Goal: Transaction & Acquisition: Purchase product/service

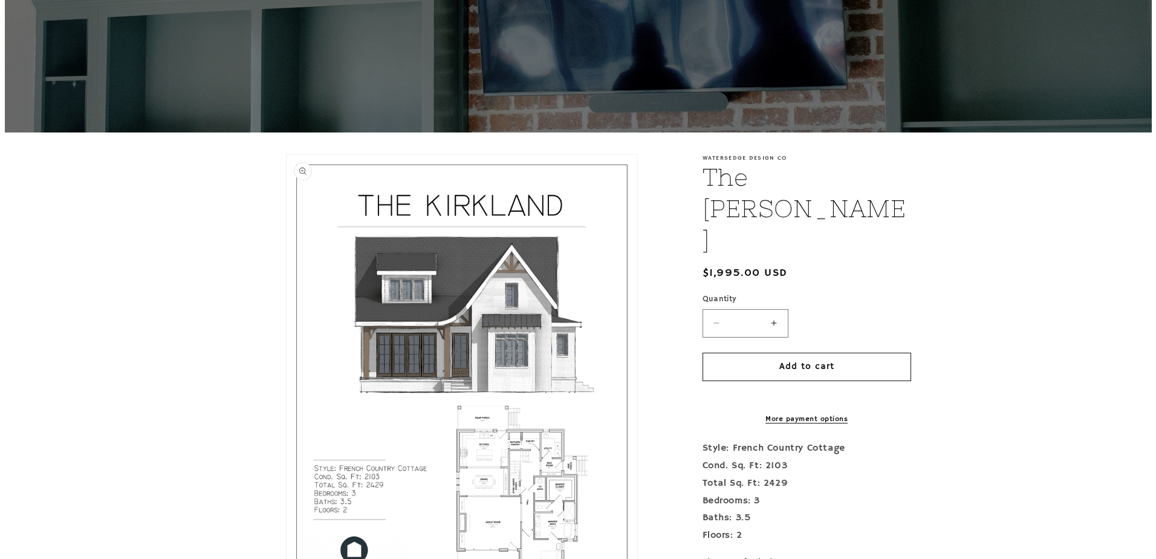
scroll to position [121, 0]
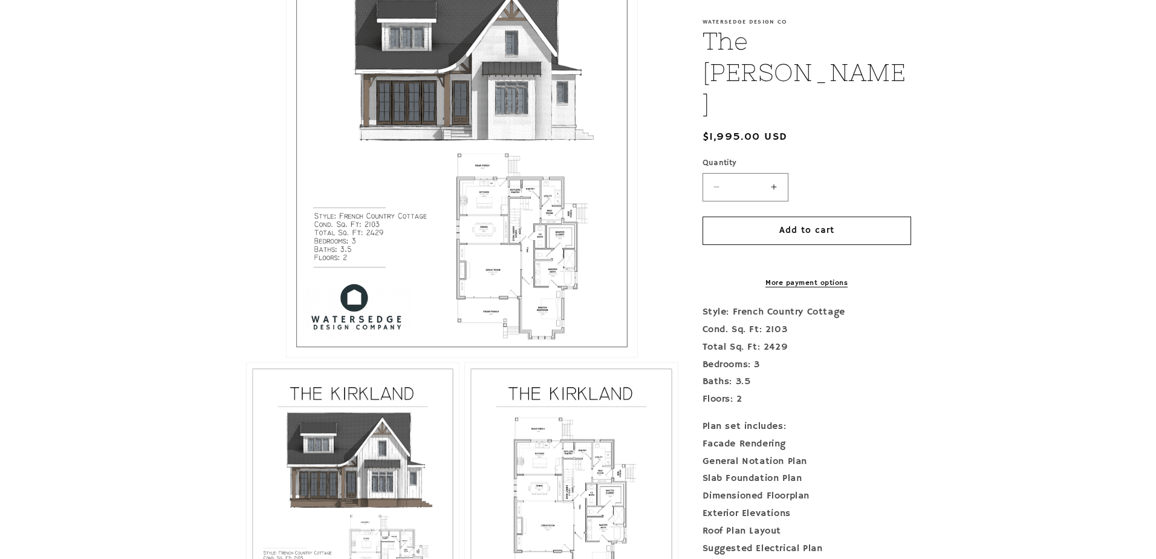
scroll to position [331, 0]
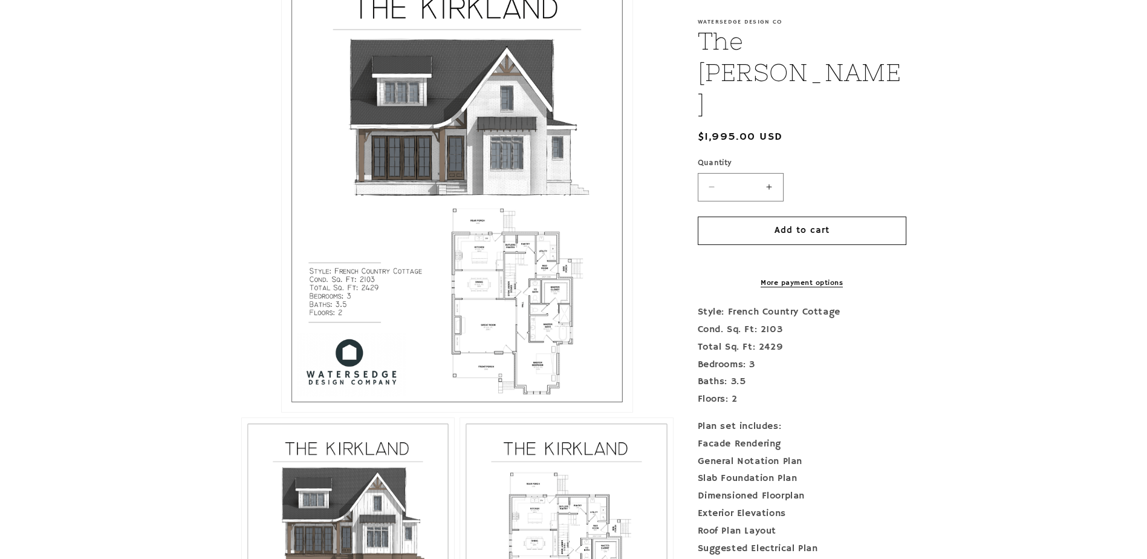
click at [282, 412] on button "Open media 1 in modal" at bounding box center [282, 412] width 0 height 0
drag, startPoint x: 32, startPoint y: 183, endPoint x: 436, endPoint y: 127, distance: 408.3
click at [282, 412] on button "Open media 1 in modal" at bounding box center [282, 412] width 0 height 0
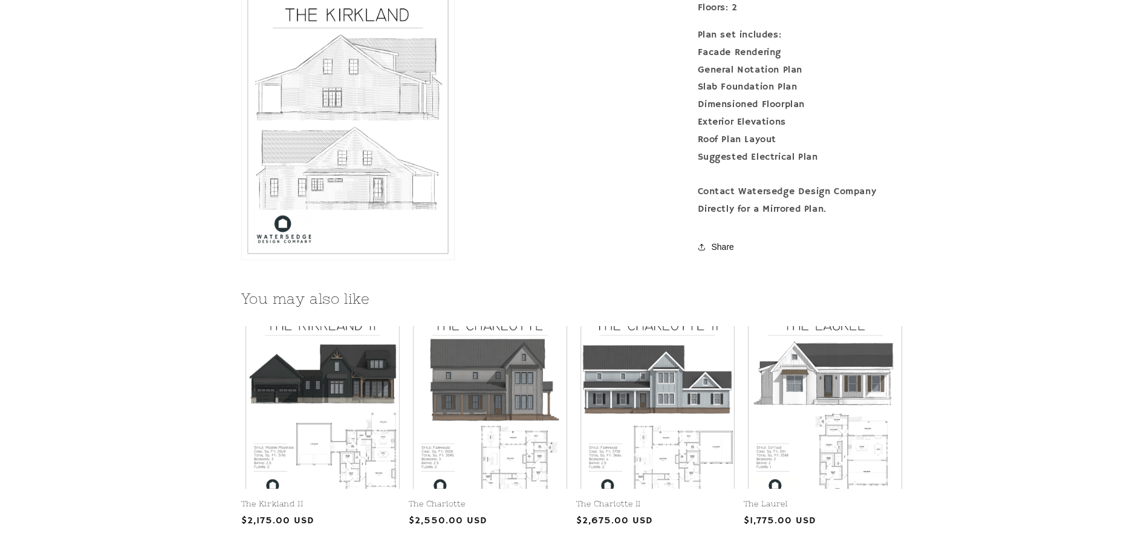
scroll to position [1282, 0]
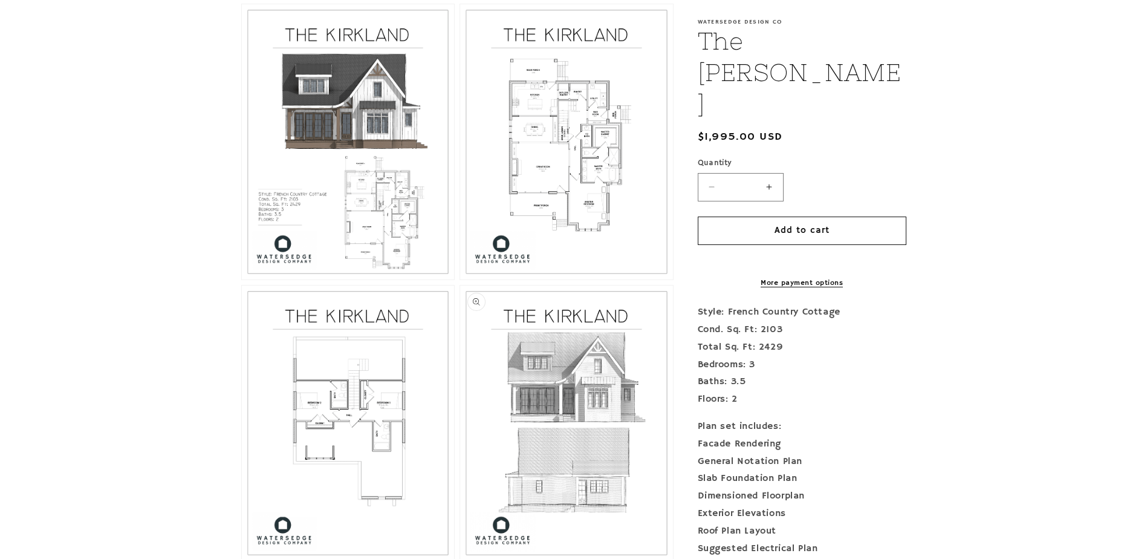
scroll to position [737, 0]
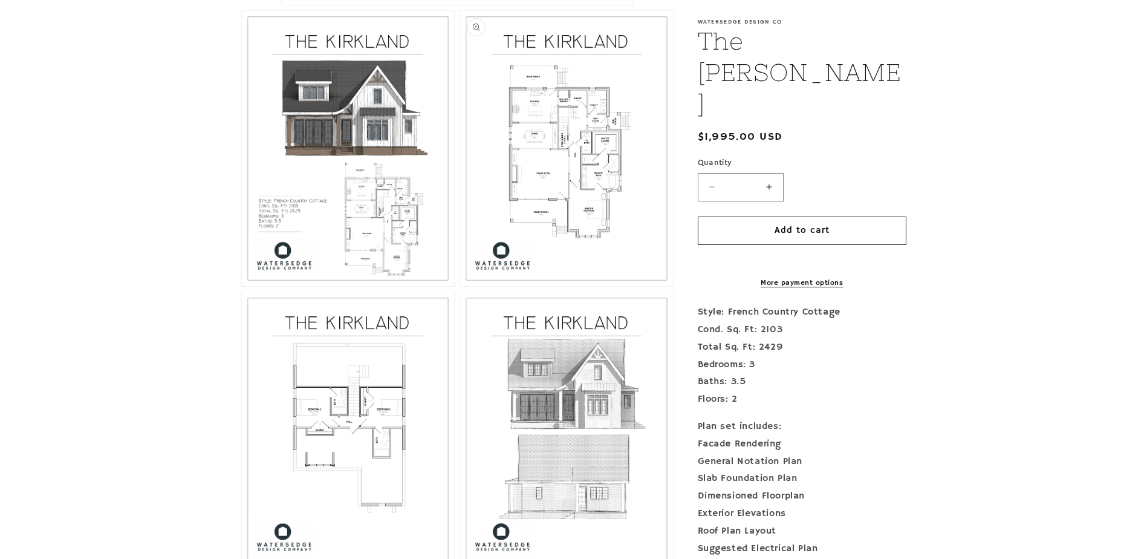
click at [460, 286] on button "Open media 3 in modal" at bounding box center [460, 286] width 0 height 0
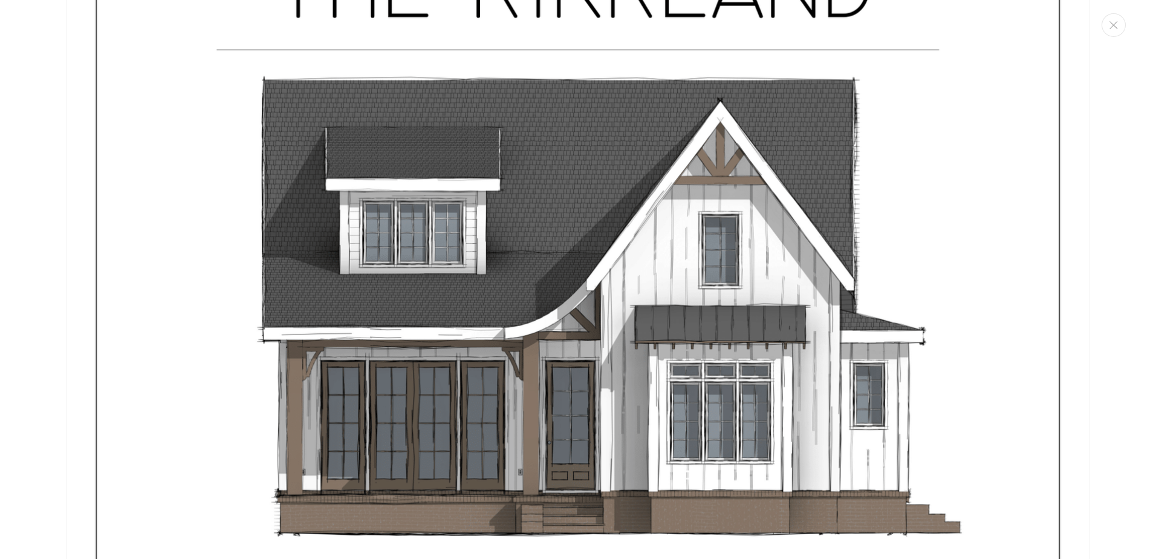
scroll to position [1565, 0]
